Goal: Task Accomplishment & Management: Manage account settings

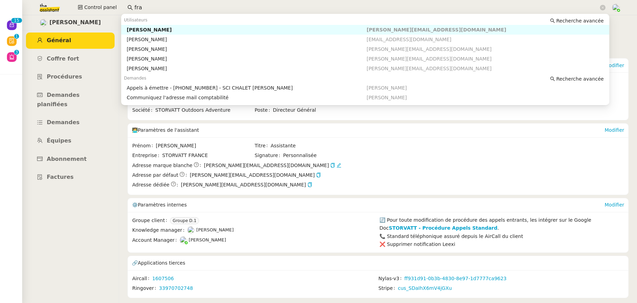
click at [109, 1] on div "Control panel fra" at bounding box center [318, 7] width 602 height 15
click at [155, 28] on div "[PERSON_NAME][DATE]" at bounding box center [247, 30] width 240 height 6
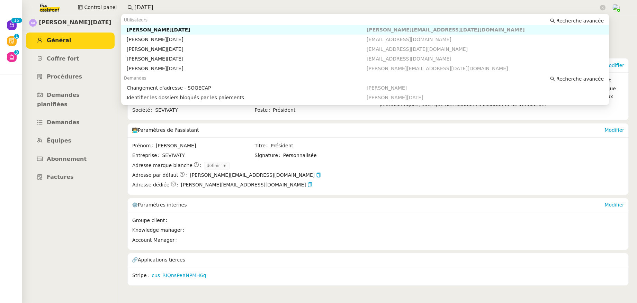
click at [161, 7] on input "[DATE]" at bounding box center [366, 7] width 464 height 9
click at [157, 29] on div "[PERSON_NAME][DATE]" at bounding box center [247, 30] width 240 height 6
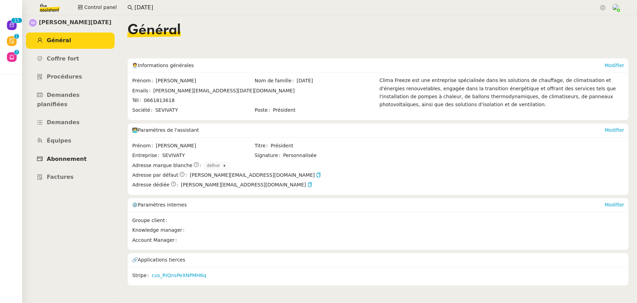
click at [55, 156] on span "Abonnement" at bounding box center [67, 159] width 40 height 7
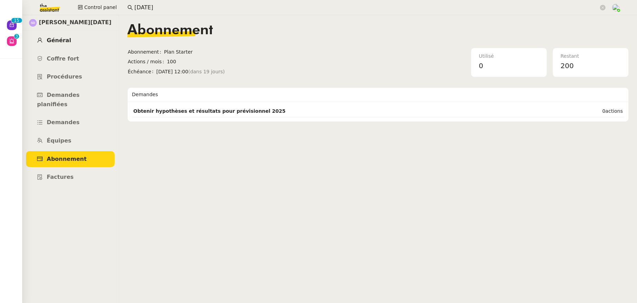
click at [56, 40] on span "Général" at bounding box center [59, 40] width 24 height 7
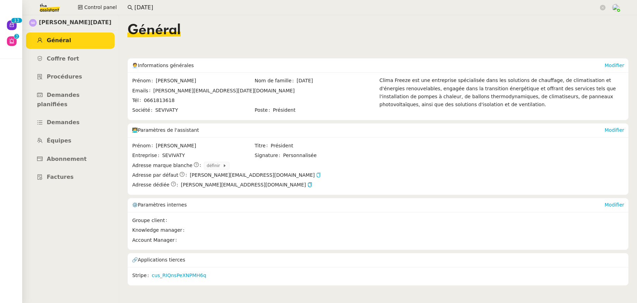
click at [317, 177] on icon "button" at bounding box center [319, 175] width 4 height 5
drag, startPoint x: 145, startPoint y: 7, endPoint x: 103, endPoint y: 4, distance: 42.0
click at [103, 4] on div "Control panel [DATE]" at bounding box center [318, 7] width 602 height 15
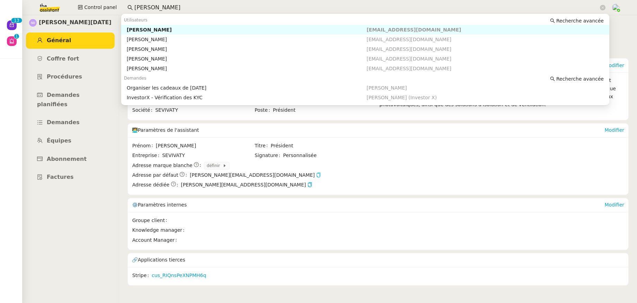
click at [137, 29] on div "[PERSON_NAME]" at bounding box center [247, 30] width 240 height 6
type input "[PERSON_NAME]"
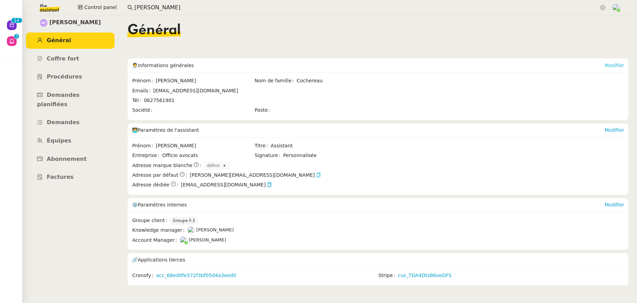
click at [604, 64] on link "Modifier" at bounding box center [614, 66] width 20 height 6
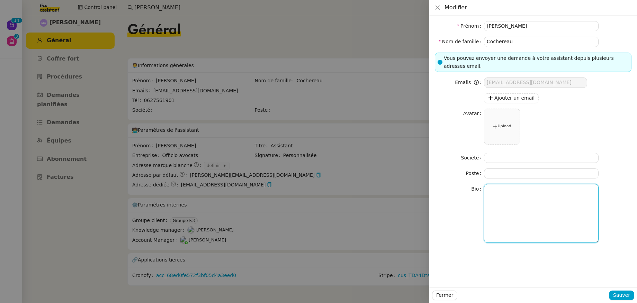
click at [501, 196] on textarea at bounding box center [541, 213] width 115 height 58
paste textarea "[PERSON_NAME] est avocate et fondatrice du cabinet Officio avocats, créé en 201…"
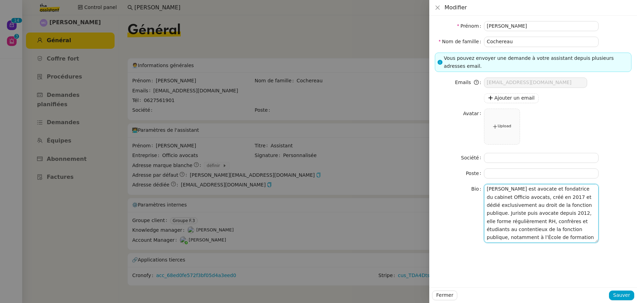
scroll to position [47, 0]
type textarea "[PERSON_NAME] est avocate et fondatrice du cabinet Officio avocats, créé en 201…"
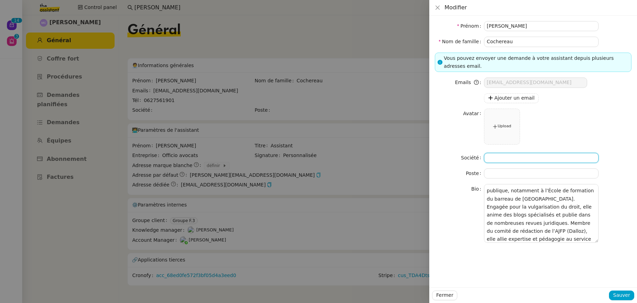
click at [493, 159] on input at bounding box center [541, 158] width 115 height 10
type input "Officio Avocats"
click at [498, 171] on input at bounding box center [541, 174] width 115 height 10
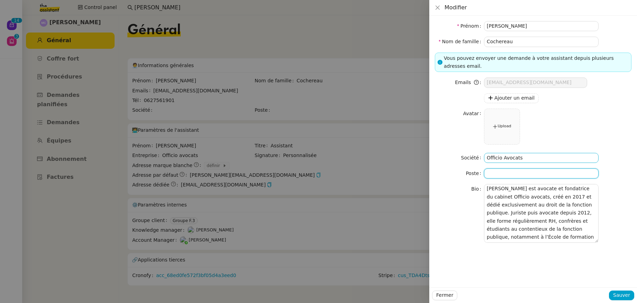
scroll to position [0, 0]
type input "Avocate Associée"
click at [616, 295] on span "Sauver" at bounding box center [621, 295] width 17 height 8
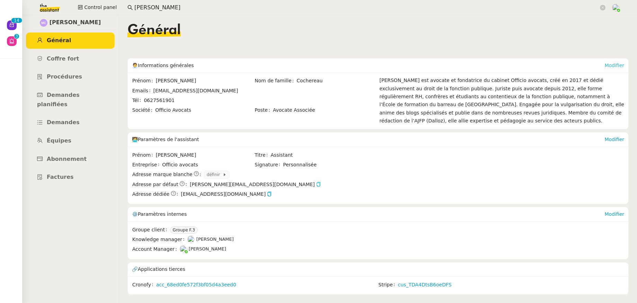
click at [606, 68] on link "Modifier" at bounding box center [614, 66] width 20 height 6
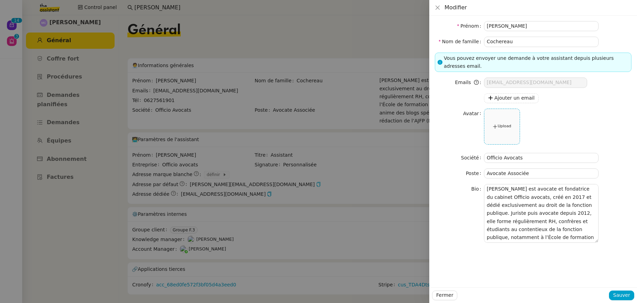
click at [508, 126] on small "Upload" at bounding box center [503, 126] width 13 height 7
click at [620, 292] on span "Sauver" at bounding box center [621, 295] width 17 height 8
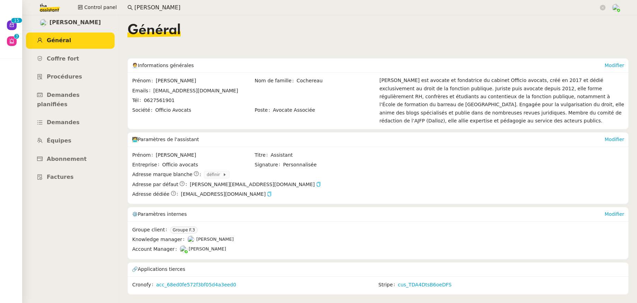
click at [268, 195] on icon "button" at bounding box center [270, 194] width 4 height 5
click at [316, 184] on icon "button" at bounding box center [318, 184] width 5 height 5
